Goal: Transaction & Acquisition: Purchase product/service

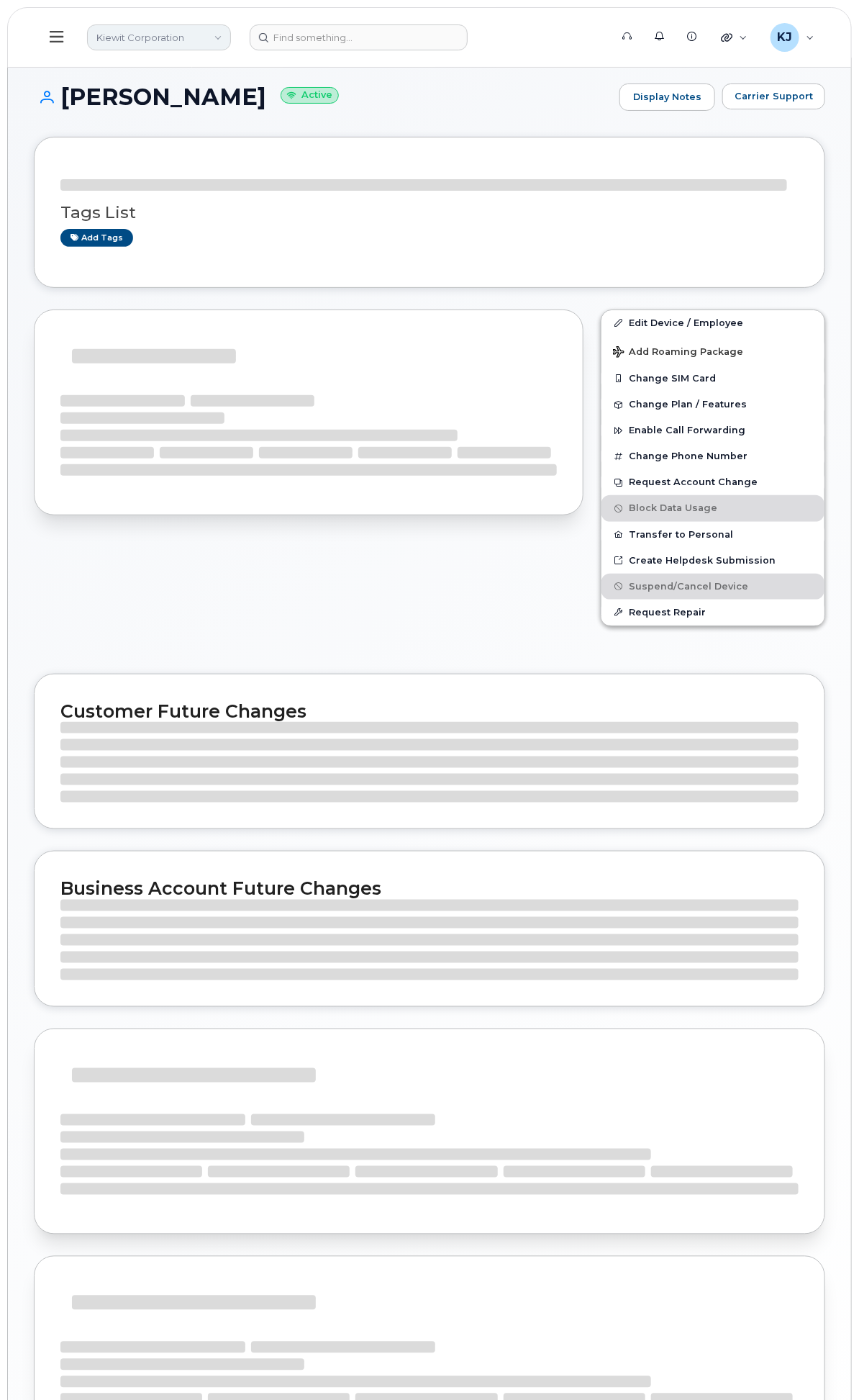
click at [231, 39] on link "Kiewit Corporation" at bounding box center [159, 37] width 144 height 26
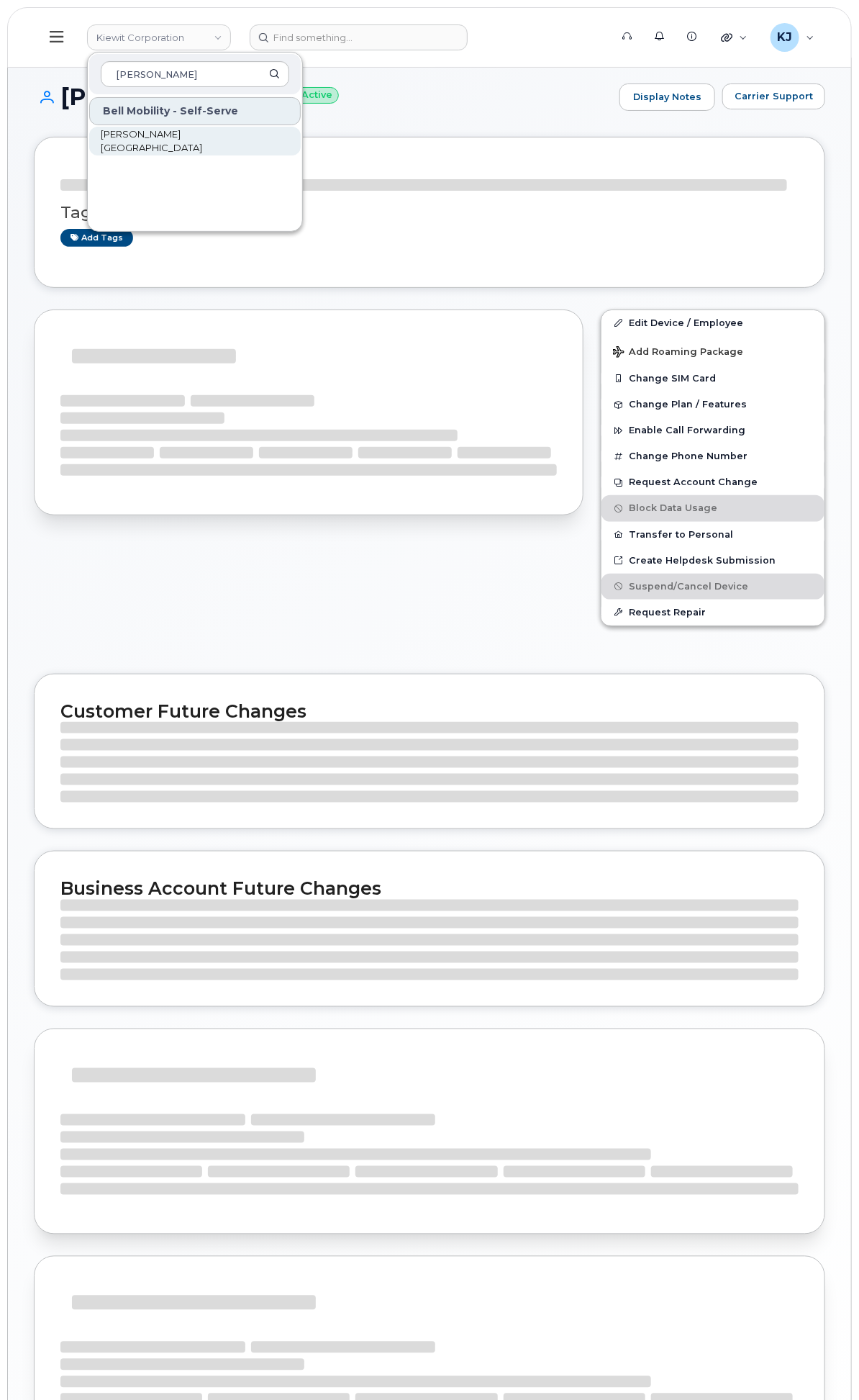
type input "Michels"
click at [300, 136] on link "[PERSON_NAME] [GEOGRAPHIC_DATA]" at bounding box center [195, 141] width 211 height 29
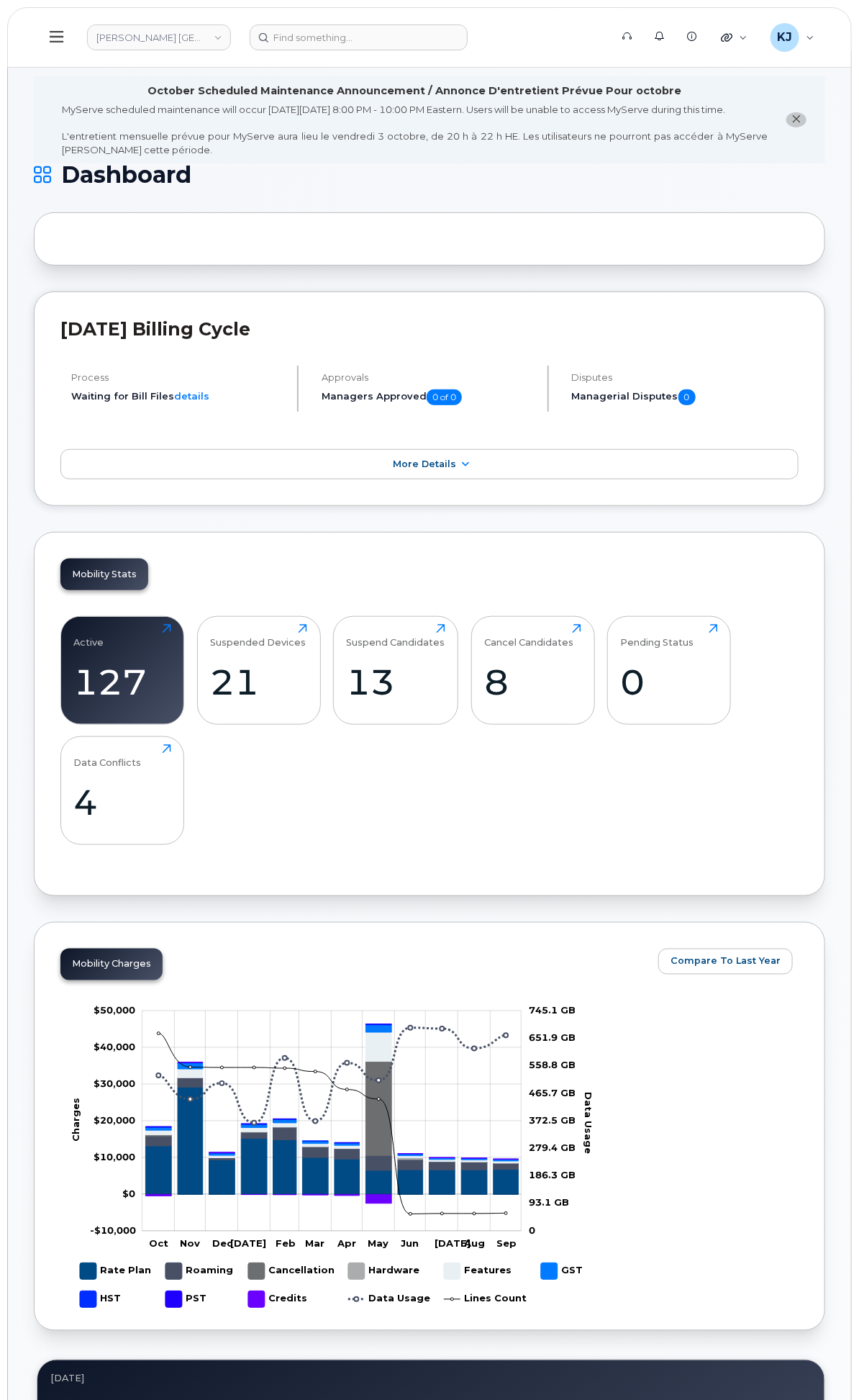
scroll to position [167, 0]
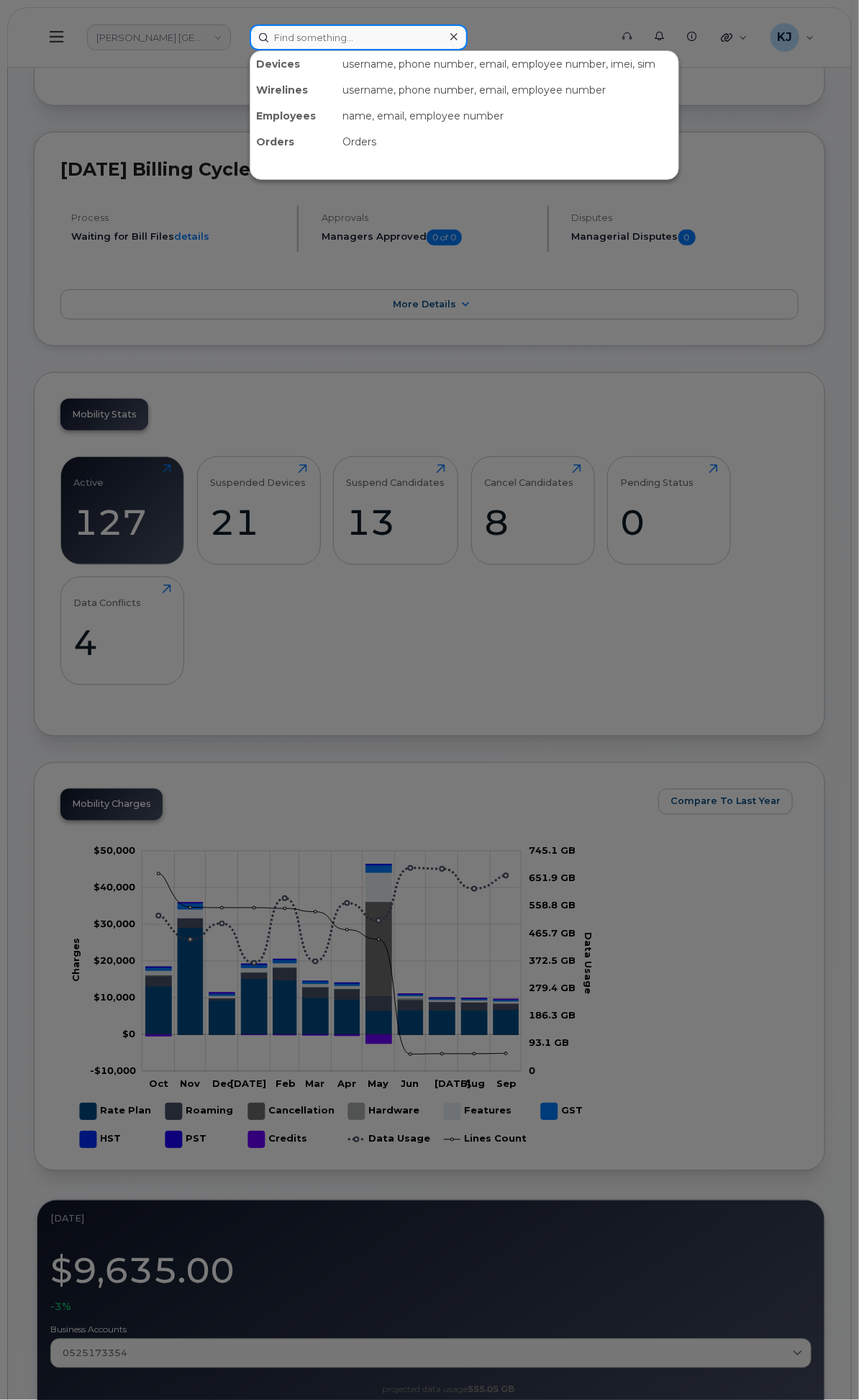
click at [447, 39] on input at bounding box center [359, 37] width 218 height 26
click at [265, 89] on div at bounding box center [429, 700] width 859 height 1400
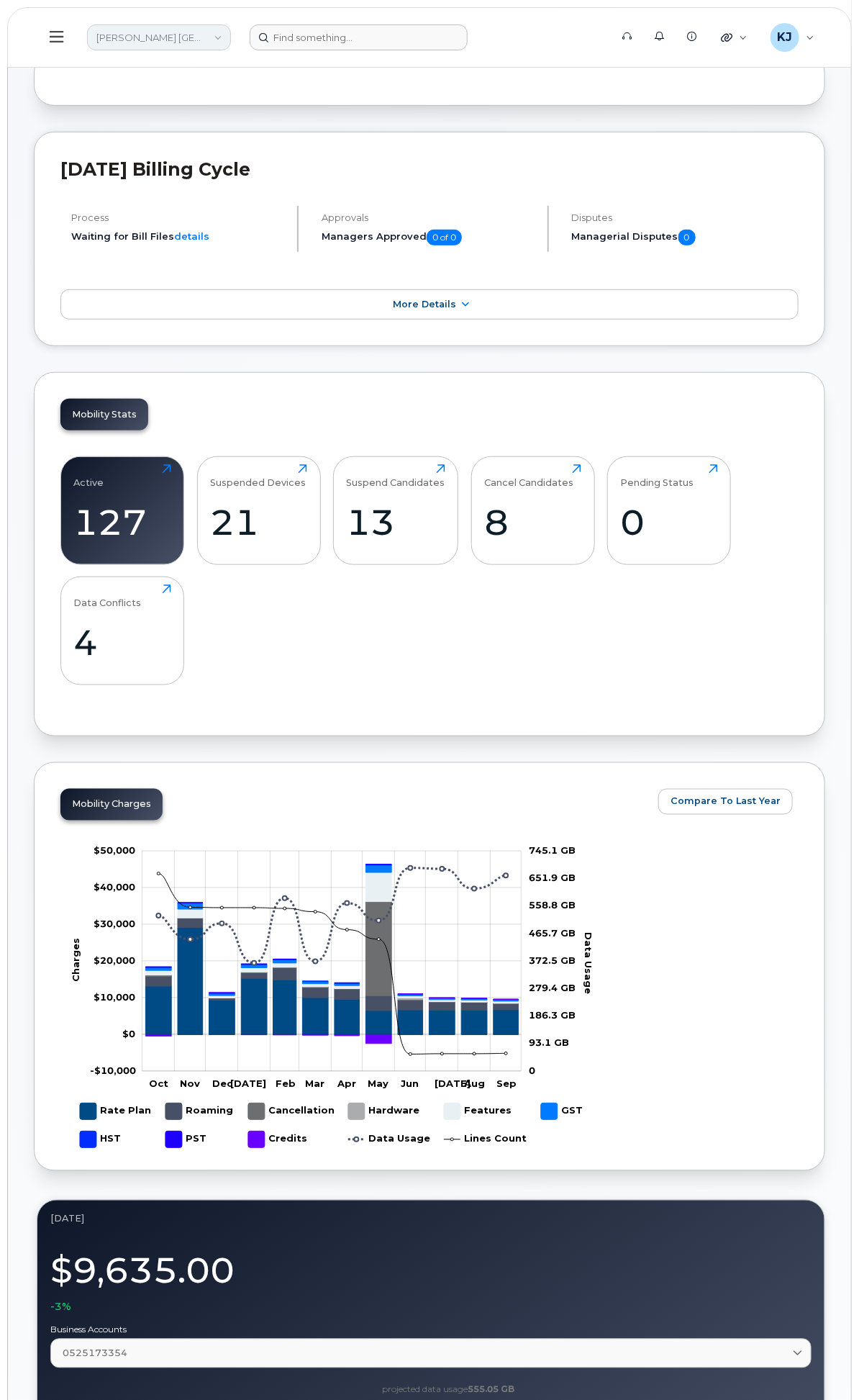
click at [231, 24] on link "Michels Canada" at bounding box center [159, 37] width 144 height 26
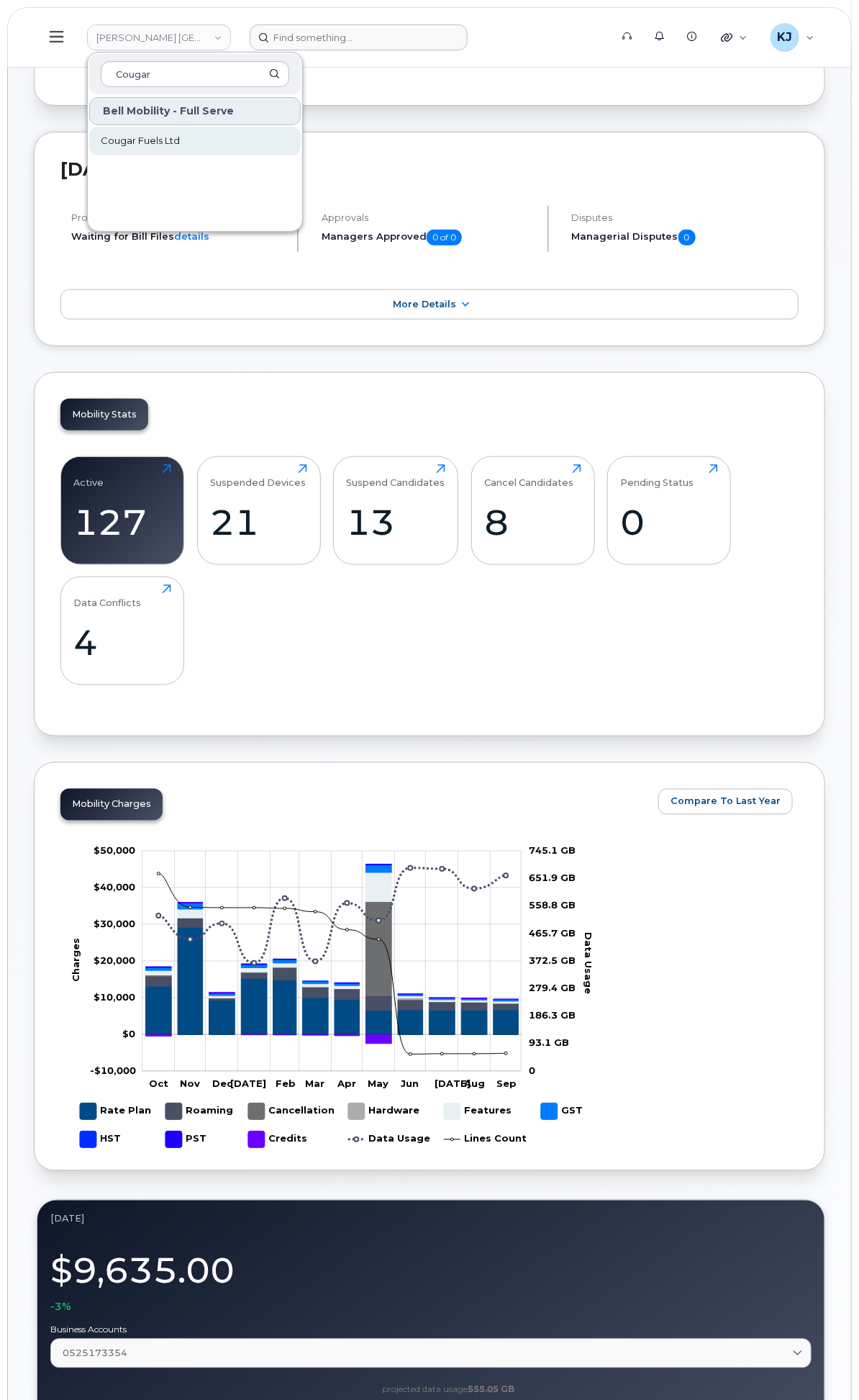
type input "Cougar"
click at [180, 138] on span "Cougar Fuels Ltd" at bounding box center [140, 141] width 79 height 14
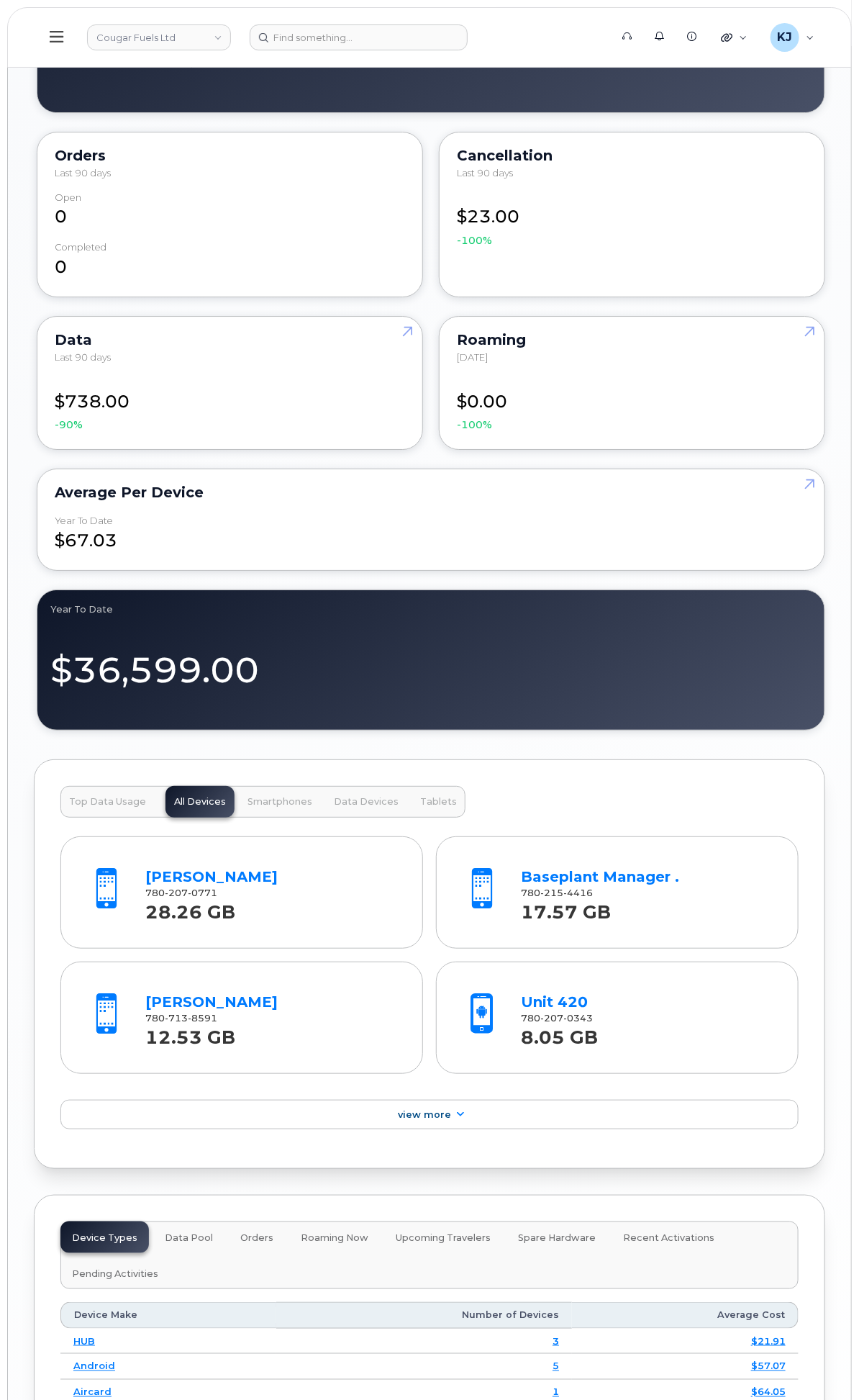
scroll to position [1839, 0]
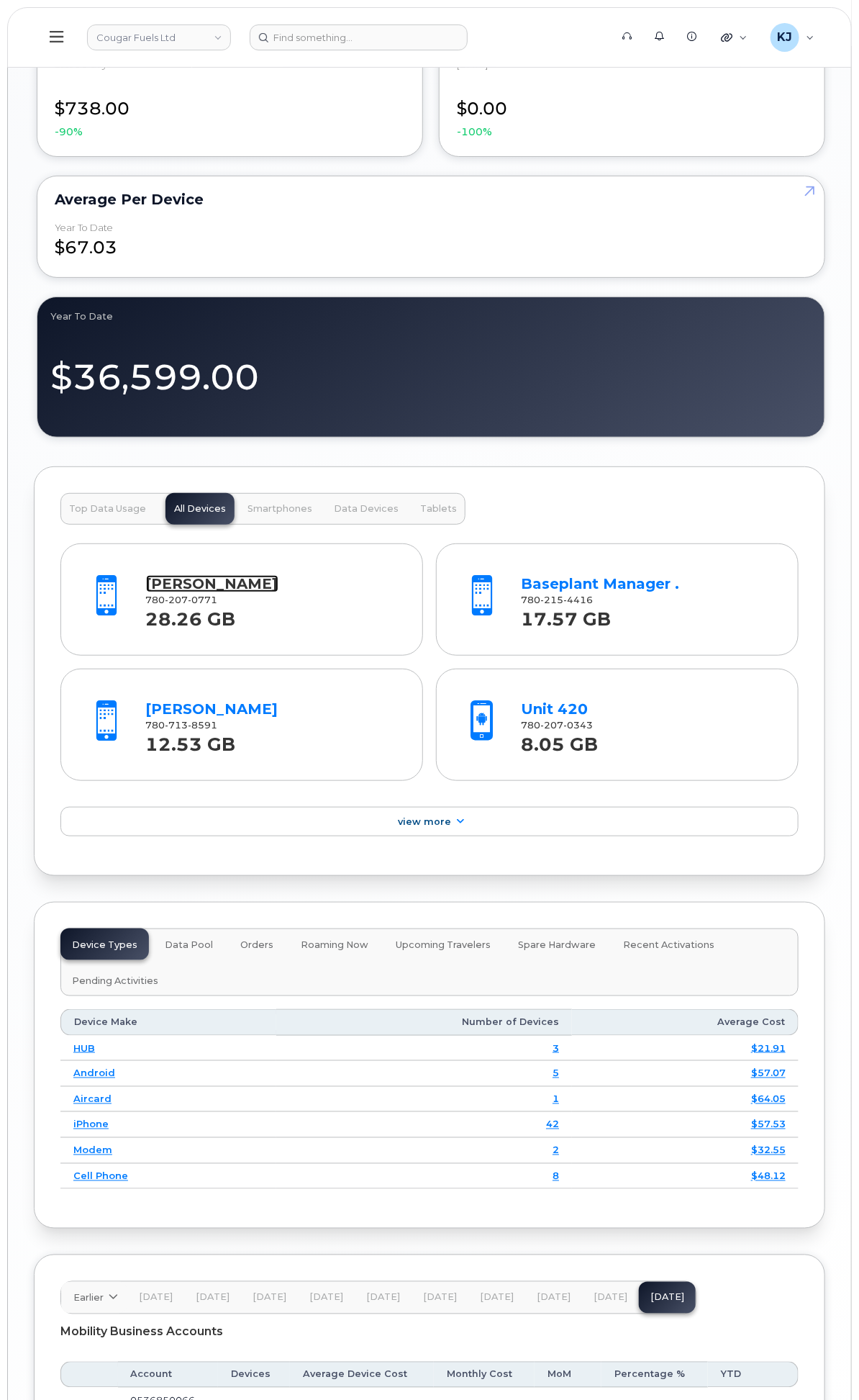
click at [279, 592] on link "Brent Martin" at bounding box center [212, 584] width 132 height 17
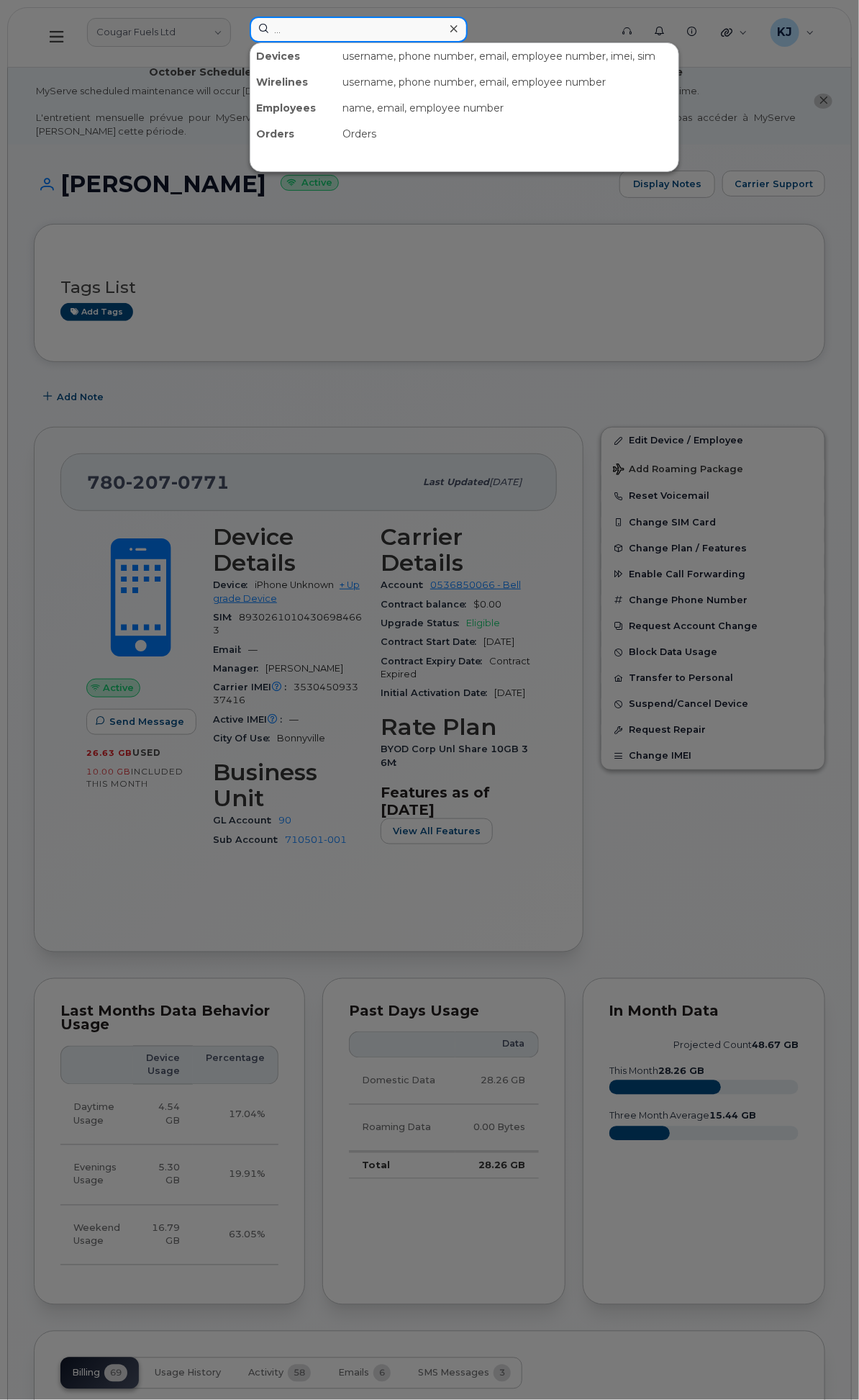
click at [468, 37] on input "..." at bounding box center [359, 30] width 218 height 26
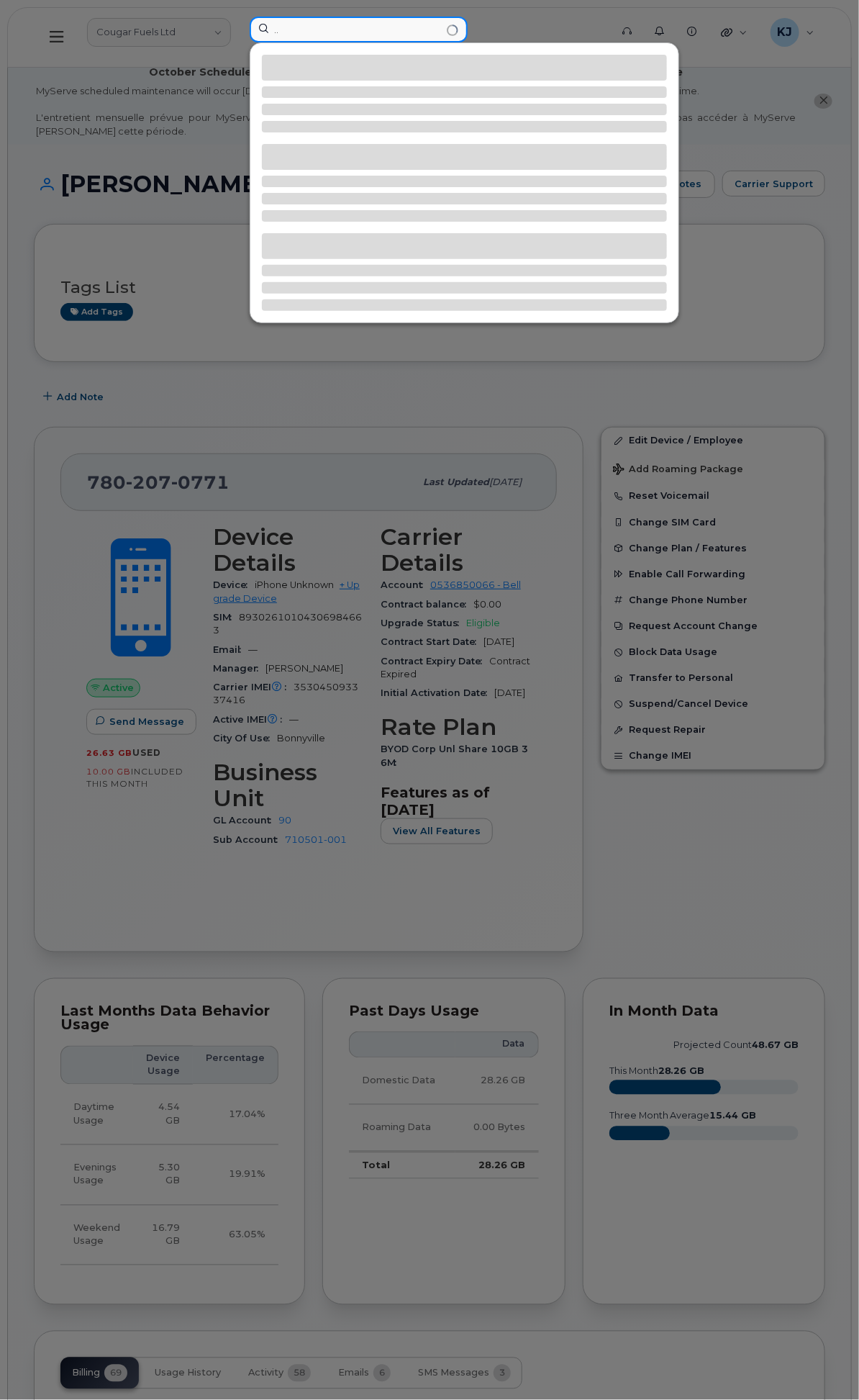
type input "."
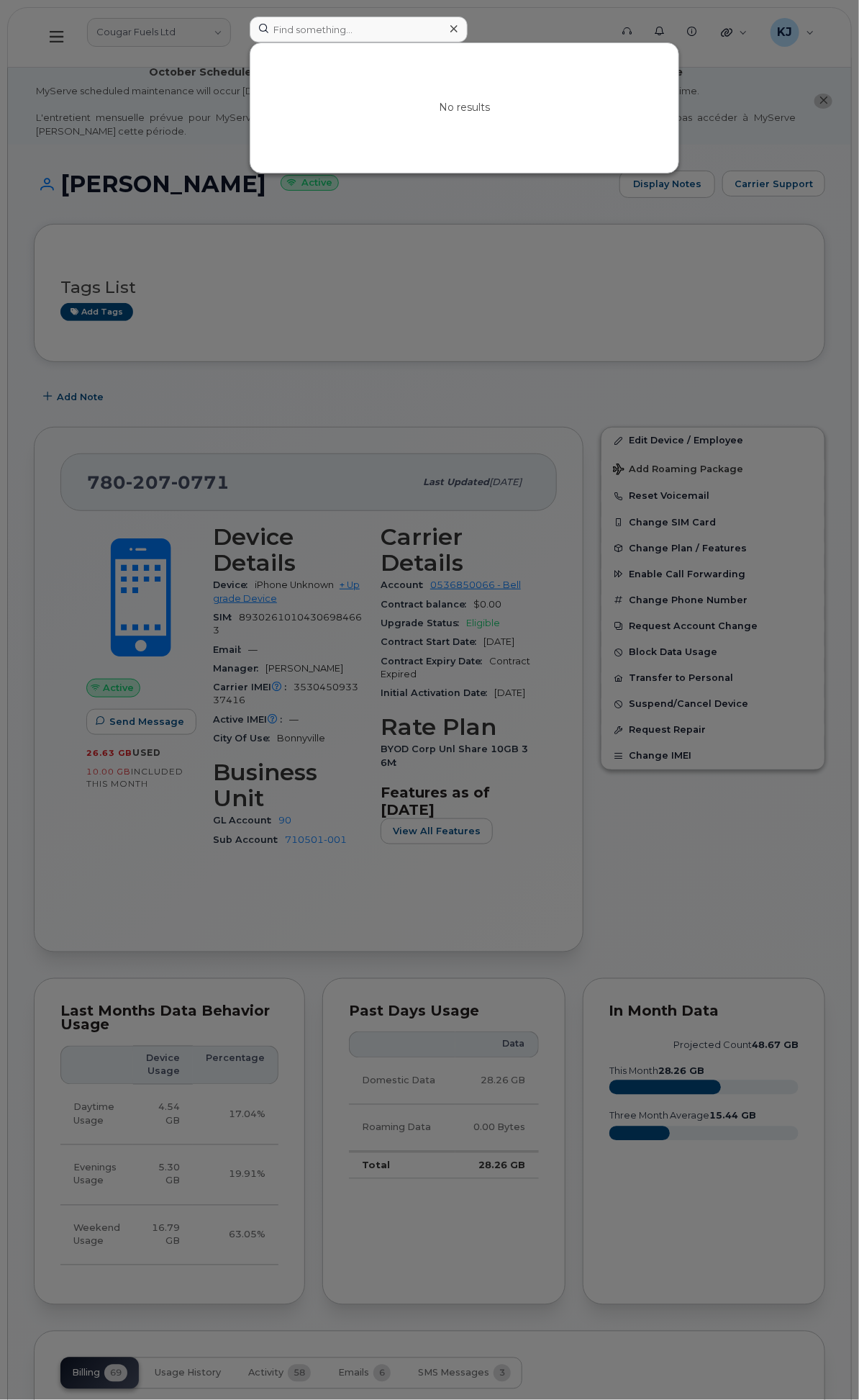
click at [211, 313] on div at bounding box center [429, 700] width 859 height 1400
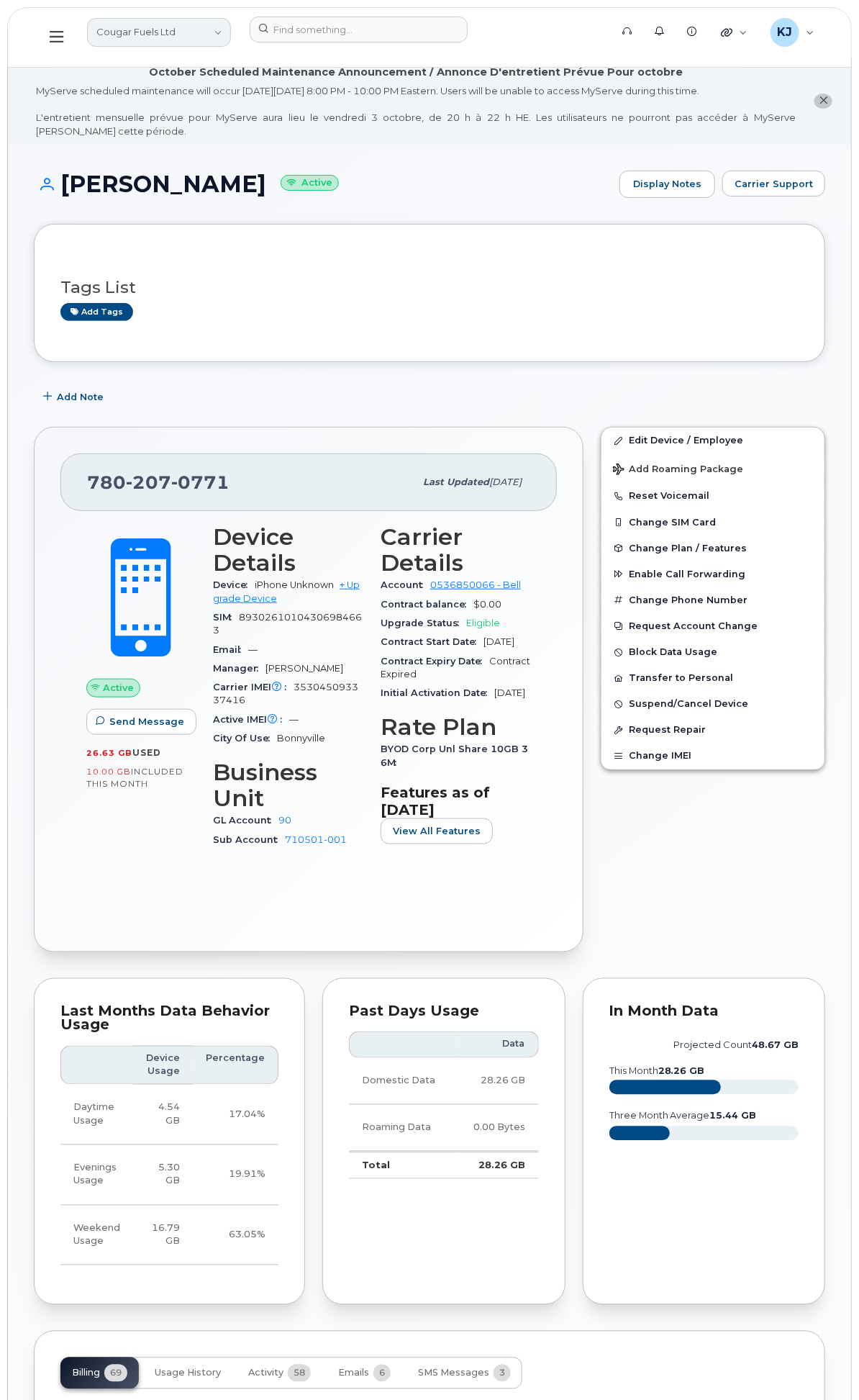
click at [231, 40] on link "Cougar Fuels Ltd" at bounding box center [159, 33] width 144 height 29
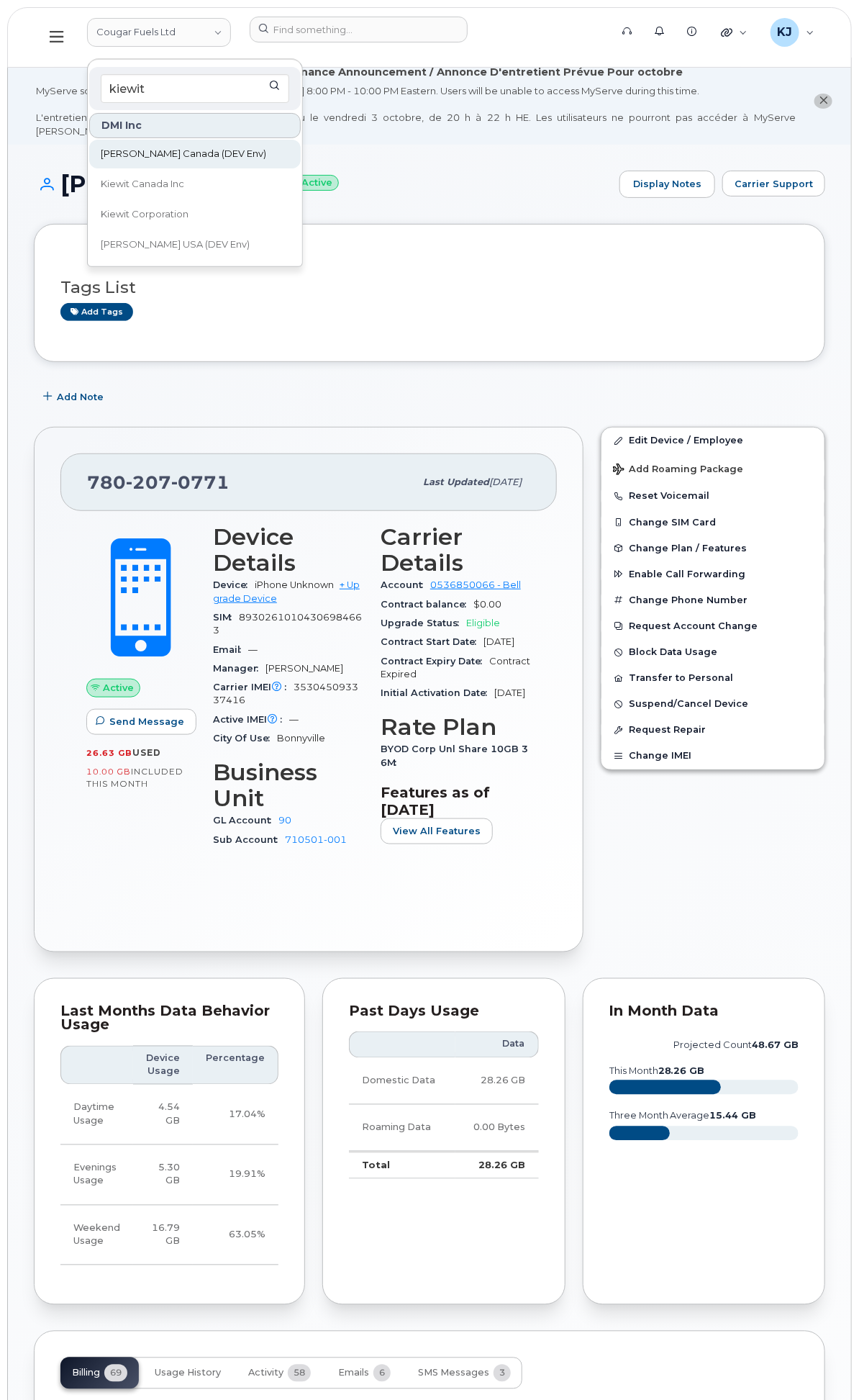
type input "kiewit"
click at [266, 147] on span "Kiewit Canada (DEV Env)" at bounding box center [183, 154] width 166 height 14
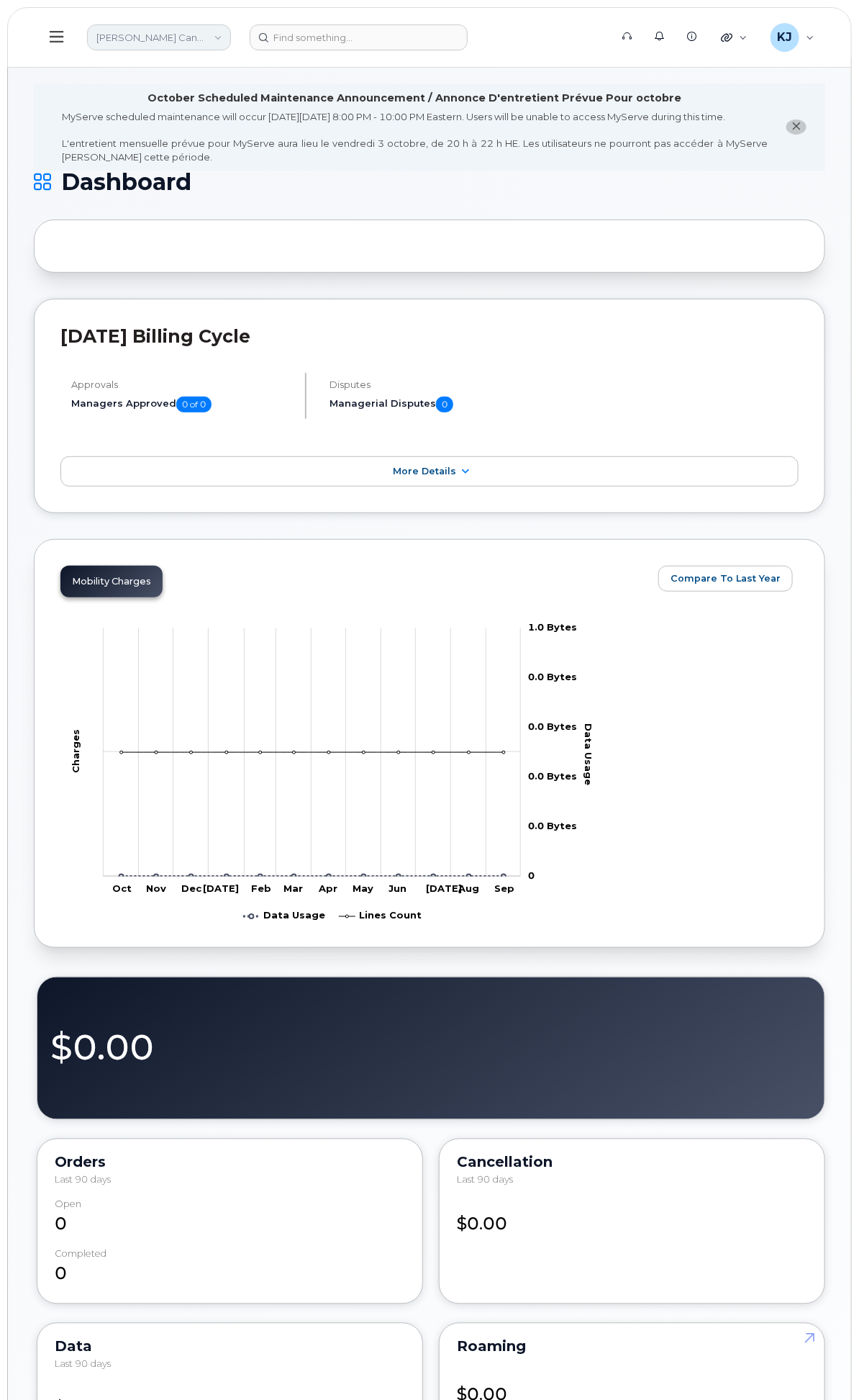
click at [231, 33] on link "[PERSON_NAME] Canada (DEV Env)" at bounding box center [159, 37] width 144 height 26
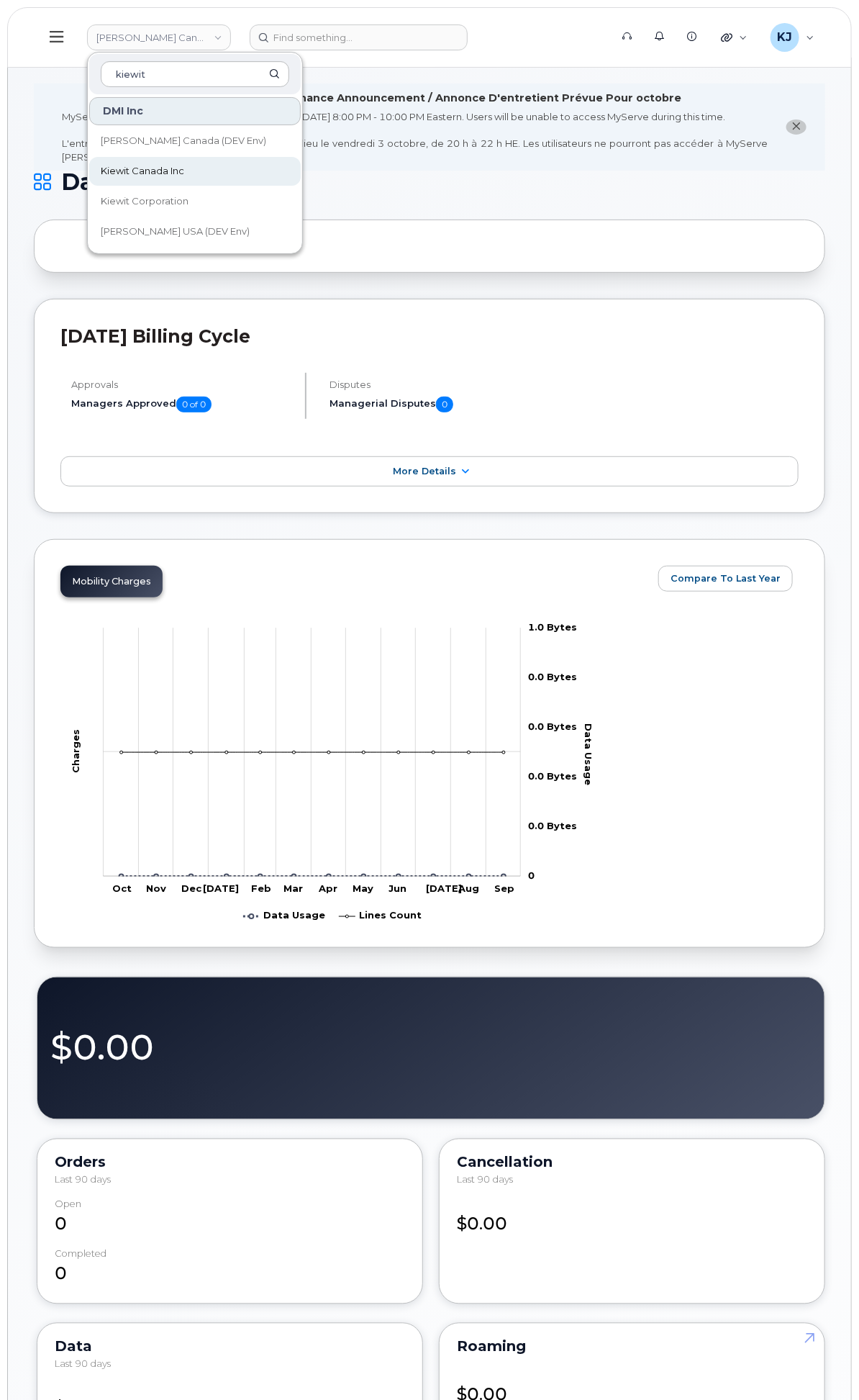
type input "kiewit"
click at [300, 173] on link "Kiewit Canada Inc" at bounding box center [195, 171] width 211 height 29
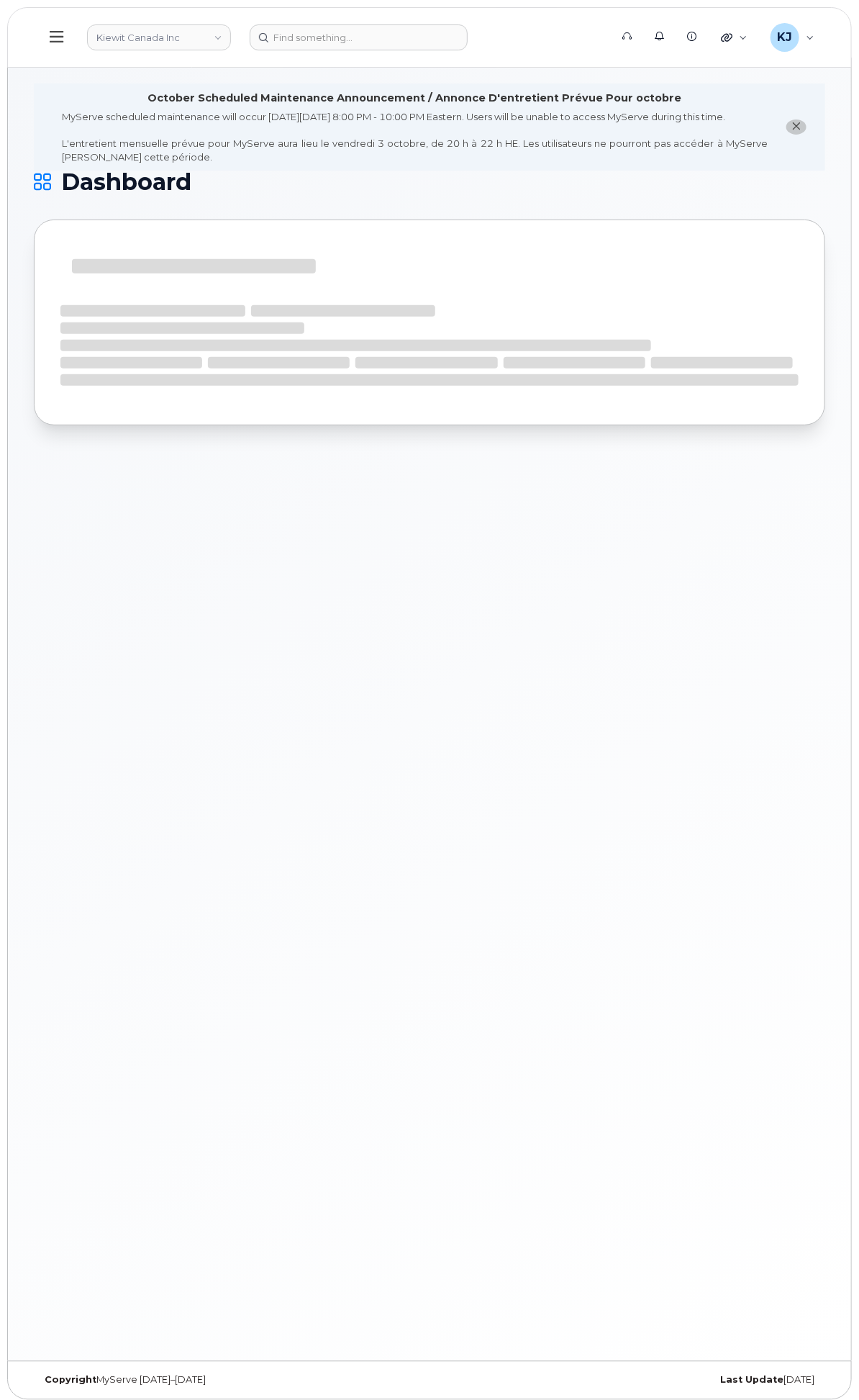
click at [0, 0] on span "Customer Settings" at bounding box center [0, 0] width 0 height 0
click at [0, 0] on div "Hardware Ordering" at bounding box center [0, 0] width 0 height 0
click at [0, 0] on link "Orders" at bounding box center [0, 0] width 0 height 0
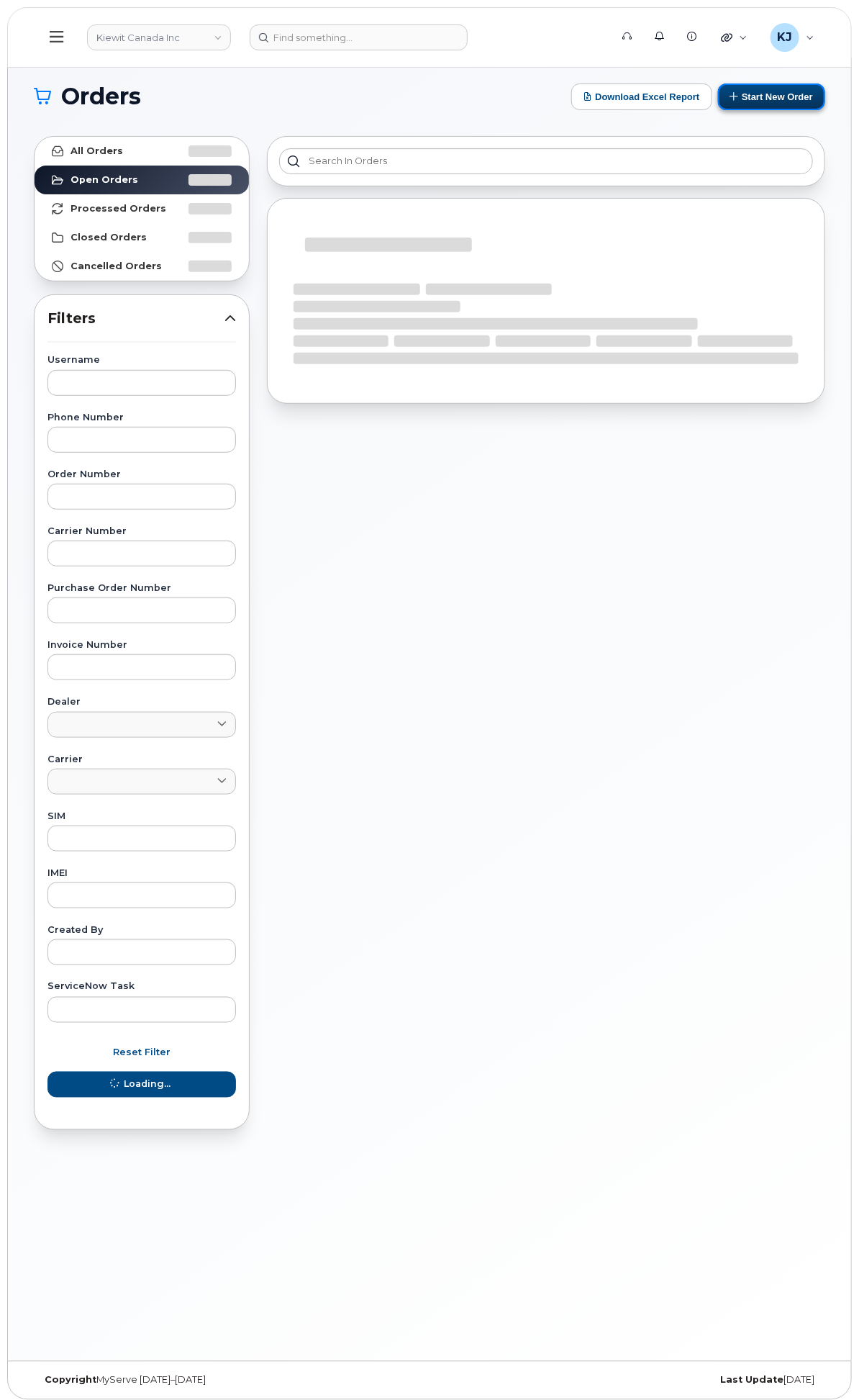
click at [763, 98] on button "Start New Order" at bounding box center [772, 96] width 107 height 27
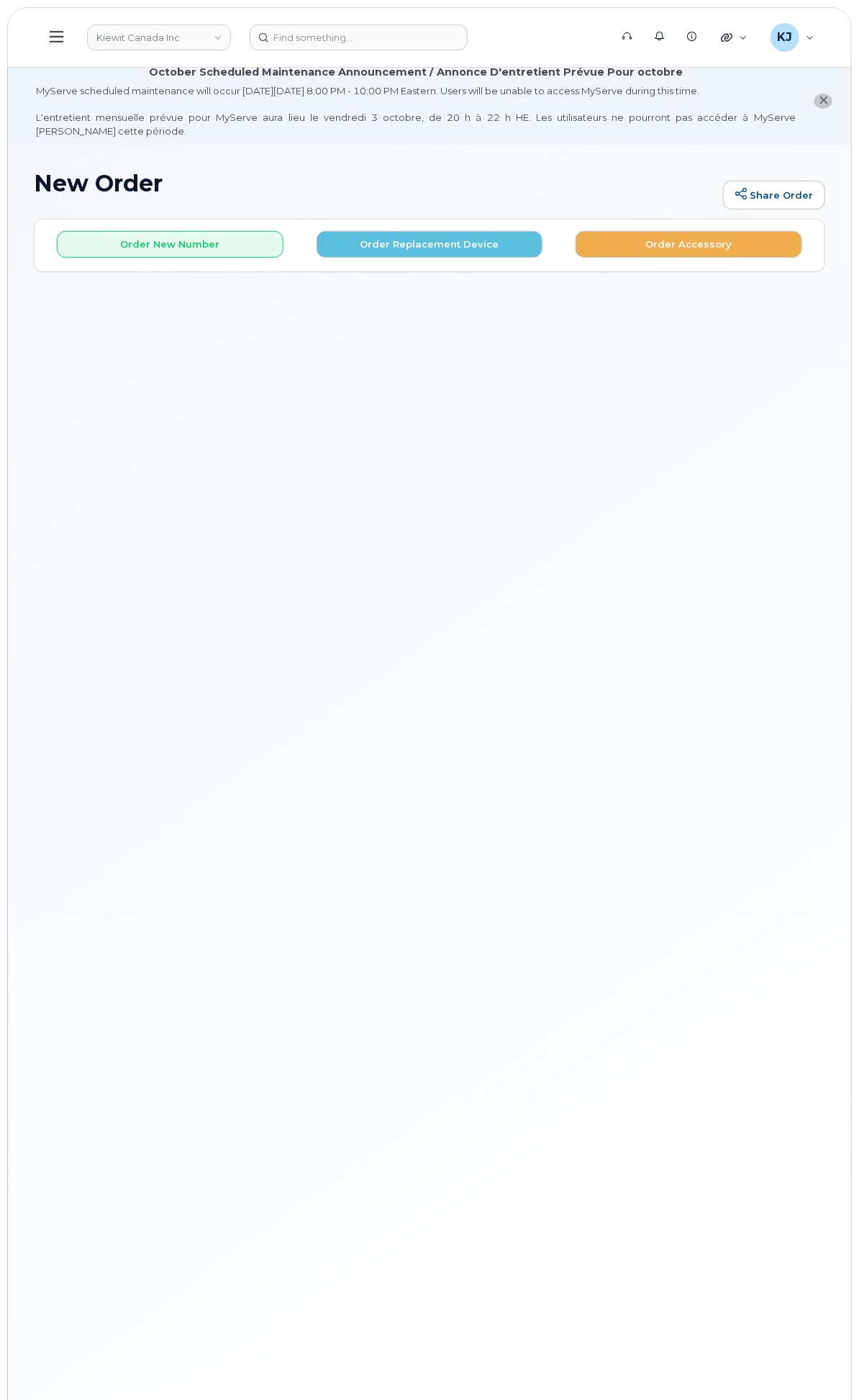
click at [348, 270] on div "Order New Number Order Replacement Device Order Accessory" at bounding box center [430, 245] width 790 height 51
click at [284, 257] on button "Order New Number" at bounding box center [170, 244] width 226 height 27
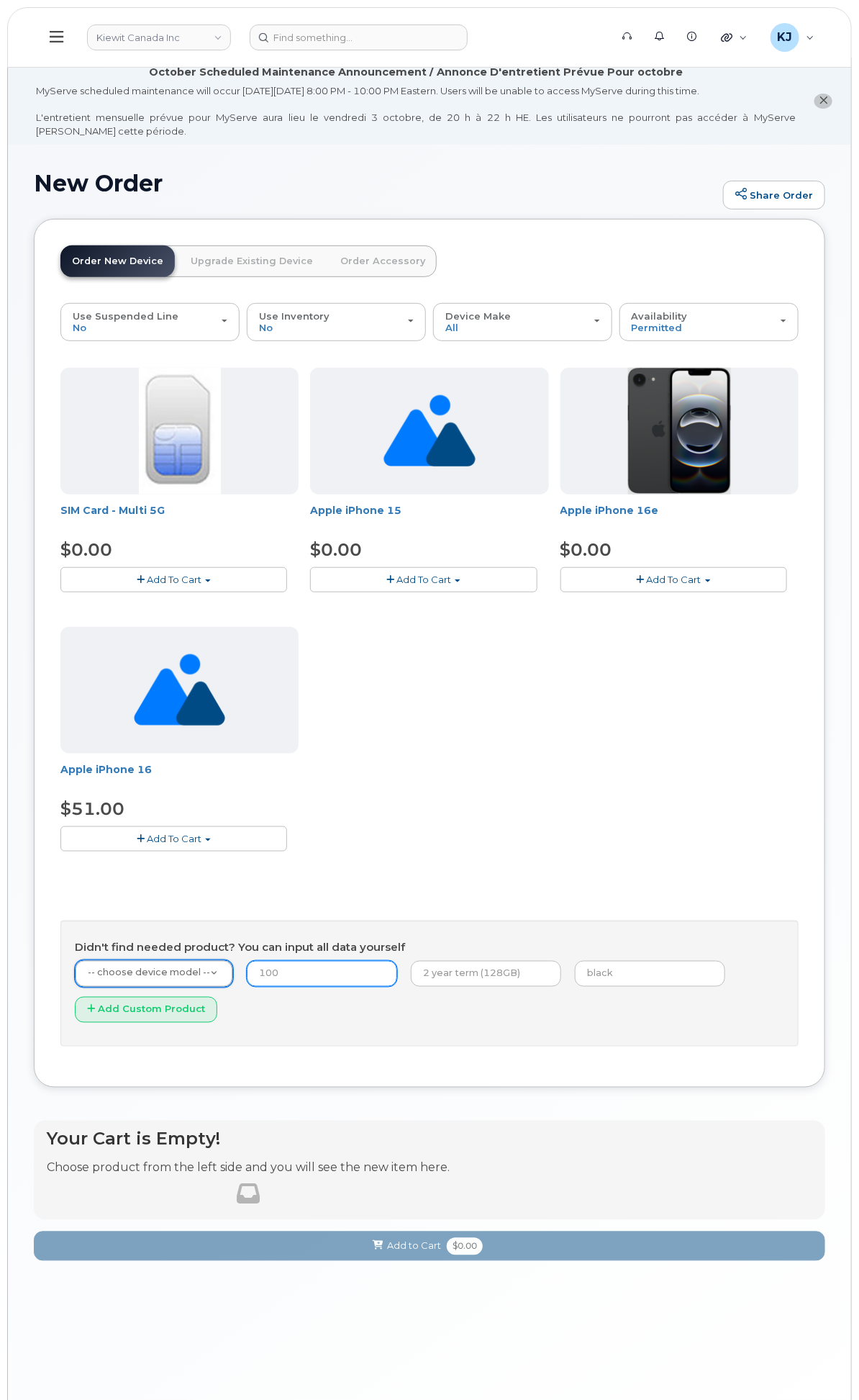
click at [397, 984] on input "number" at bounding box center [322, 974] width 151 height 26
type input "000"
drag, startPoint x: 520, startPoint y: 998, endPoint x: 298, endPoint y: 954, distance: 226.3
click at [303, 952] on div "Didn't find needed product? You can input all data yourself -- choose device mo…" at bounding box center [429, 984] width 738 height 126
click at [0, 0] on img at bounding box center [0, 0] width 0 height 0
